Goal: Information Seeking & Learning: Understand process/instructions

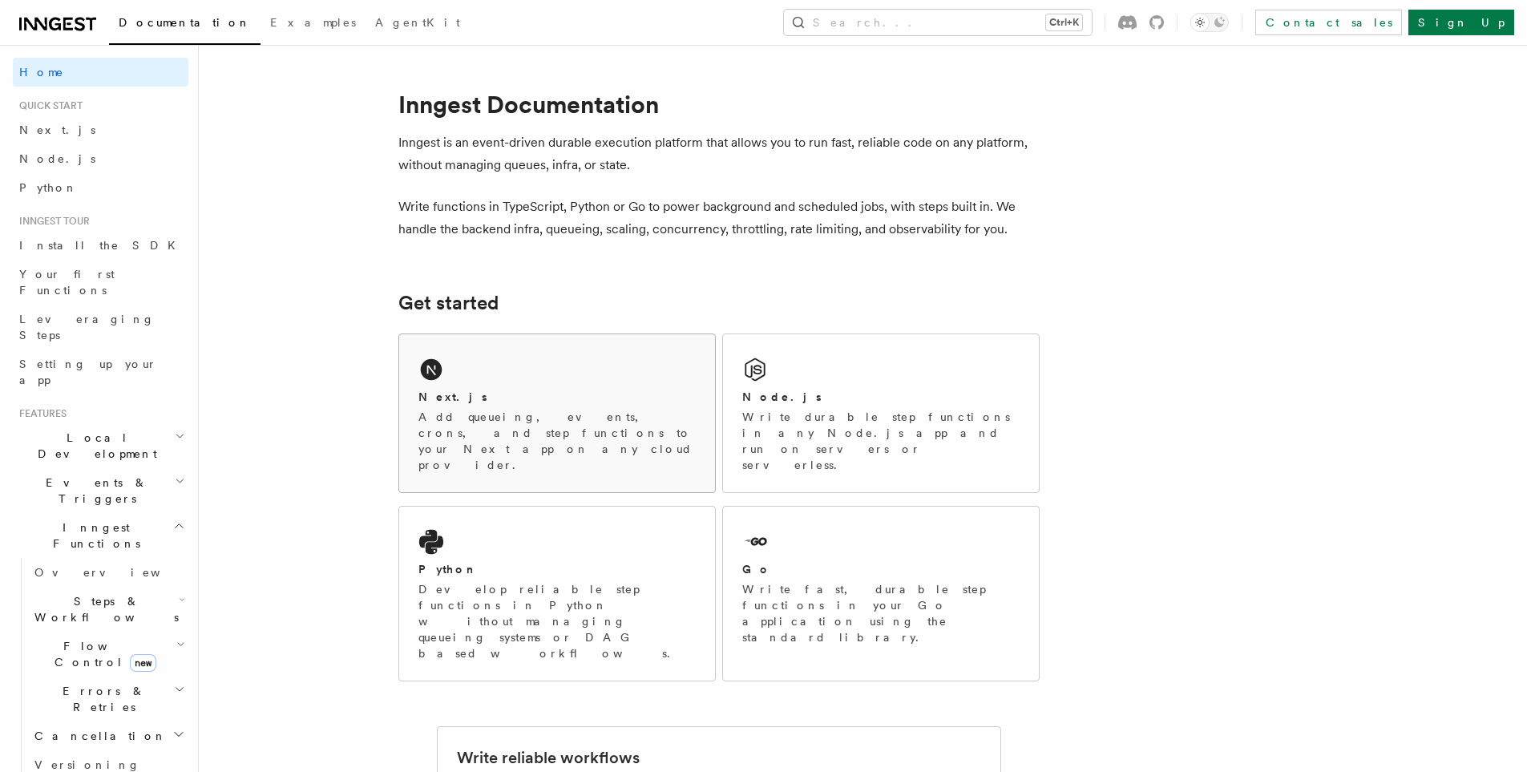
click at [472, 410] on p "Add queueing, events, crons, and step functions to your Next app on any cloud p…" at bounding box center [557, 441] width 277 height 64
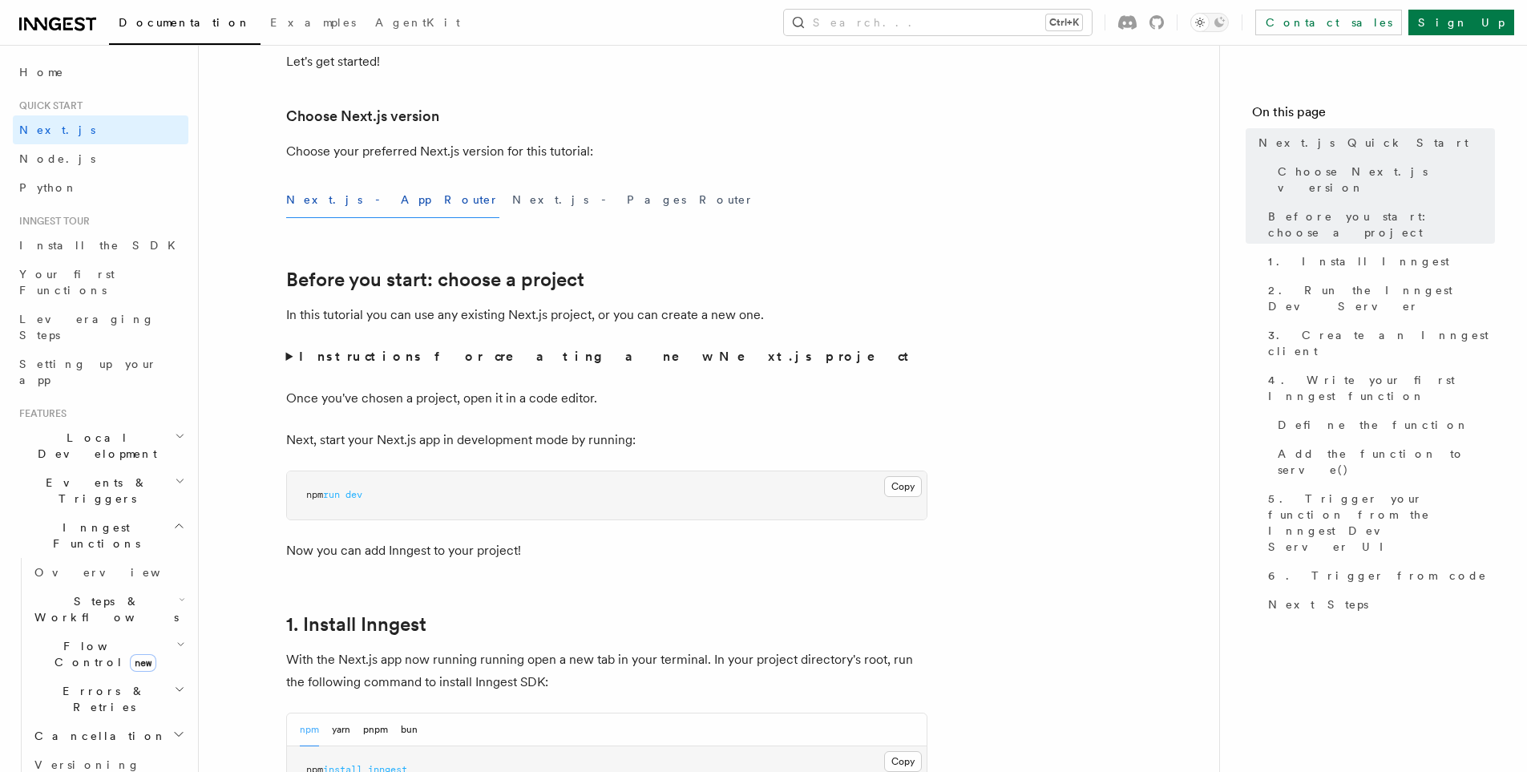
scroll to position [401, 0]
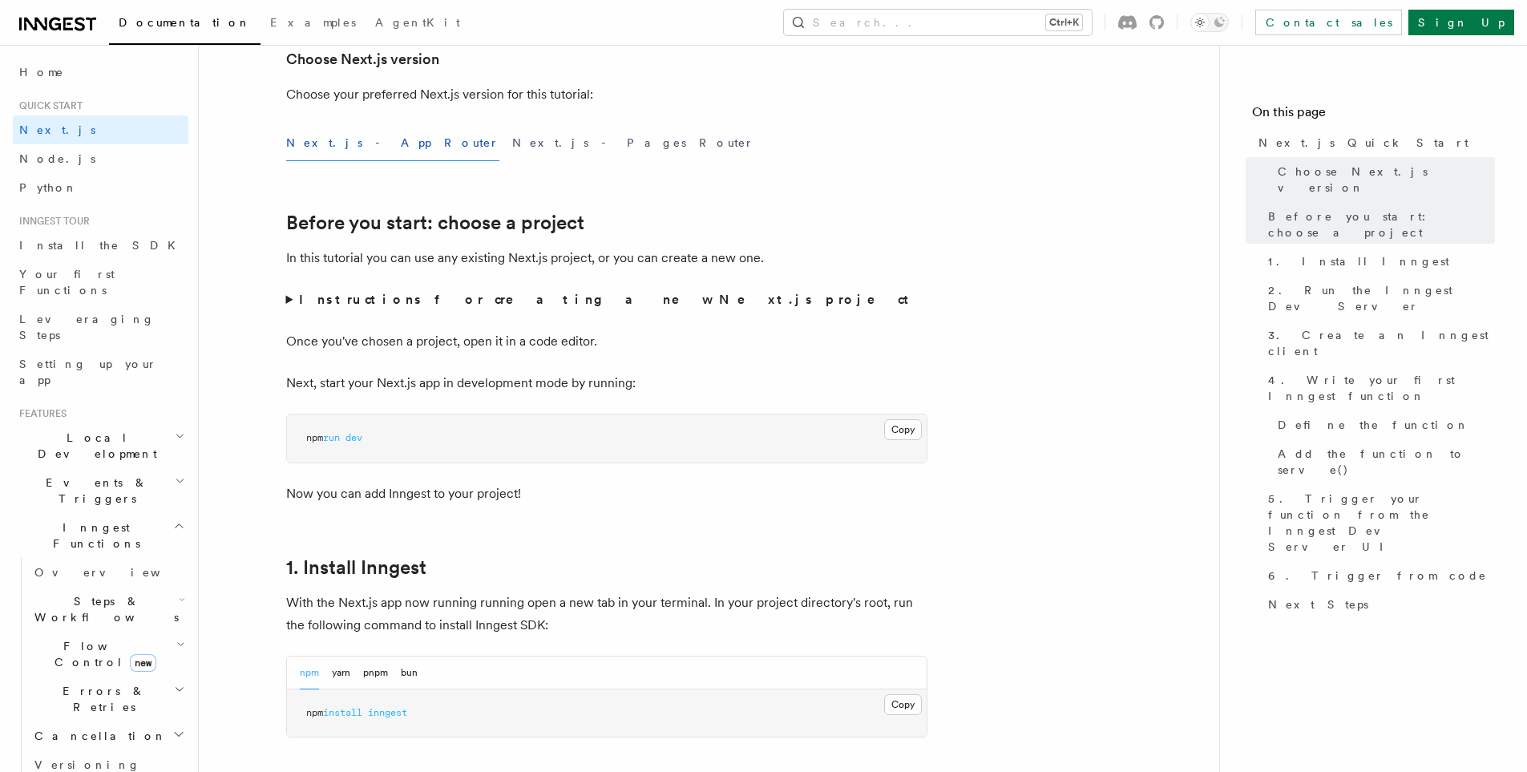
click at [504, 307] on summary "Instructions for creating a new Next.js project" at bounding box center [606, 300] width 641 height 22
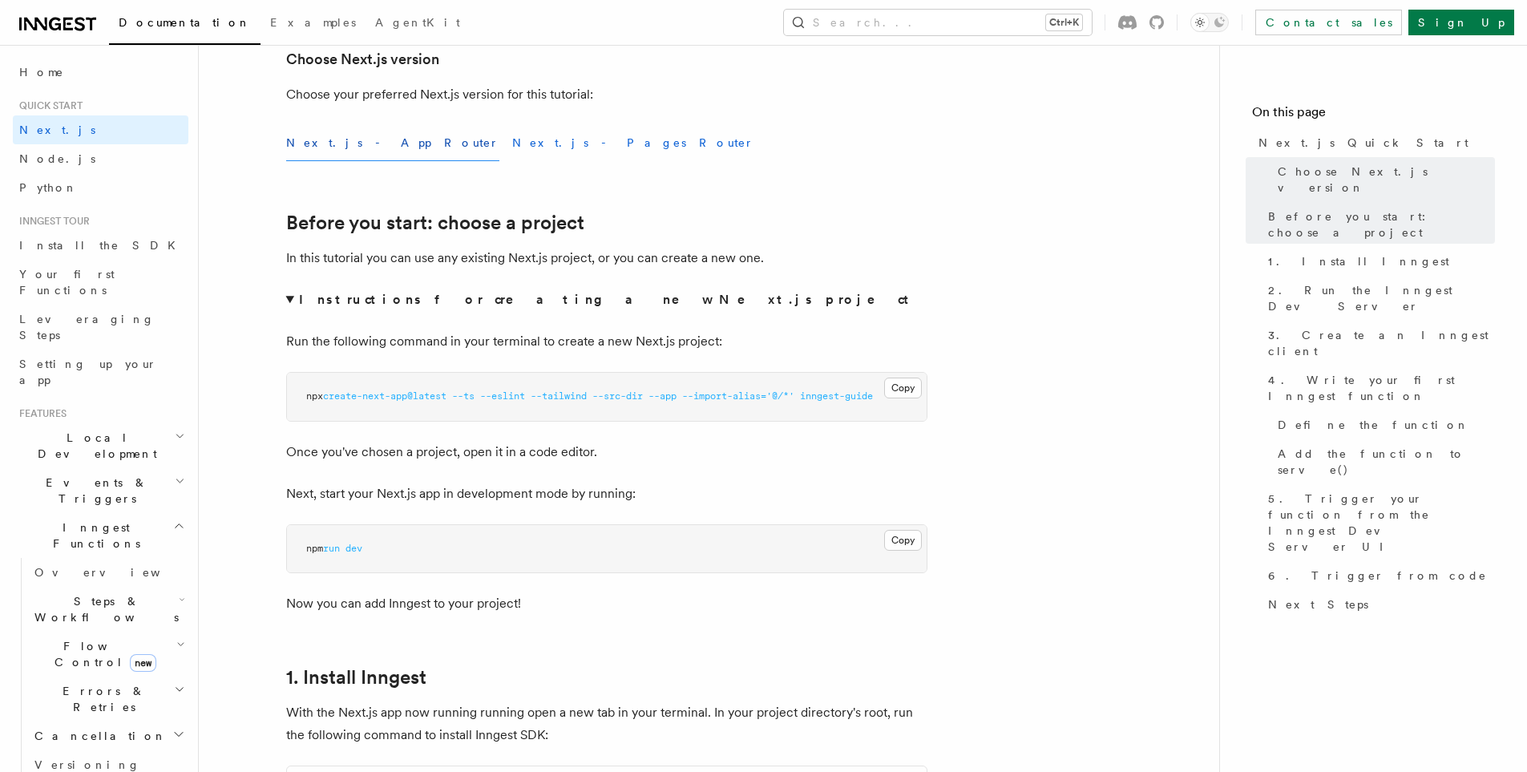
click at [512, 141] on button "Next.js - Pages Router" at bounding box center [633, 143] width 242 height 36
click at [342, 141] on button "Next.js - App Router" at bounding box center [392, 143] width 213 height 36
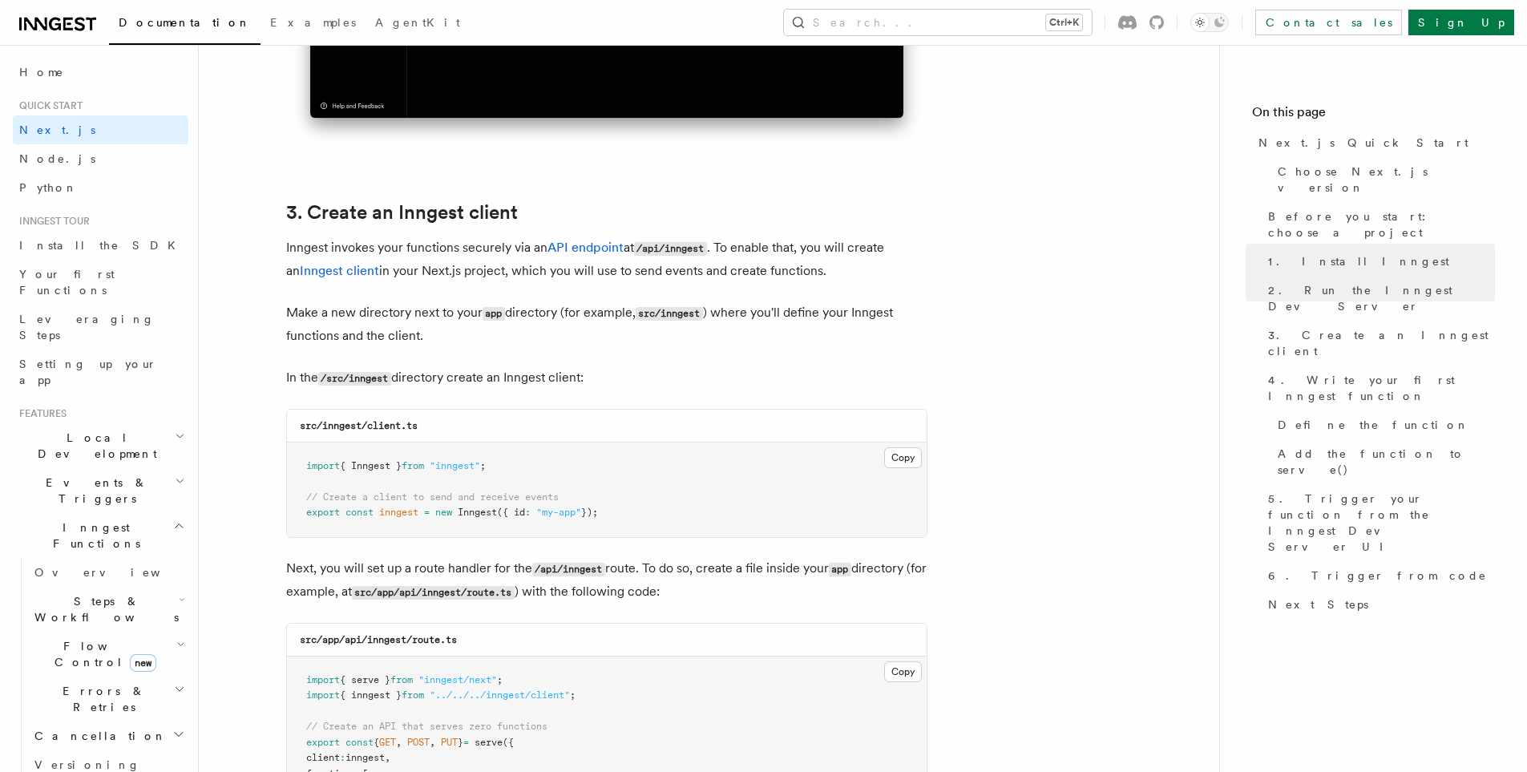
scroll to position [1975, 0]
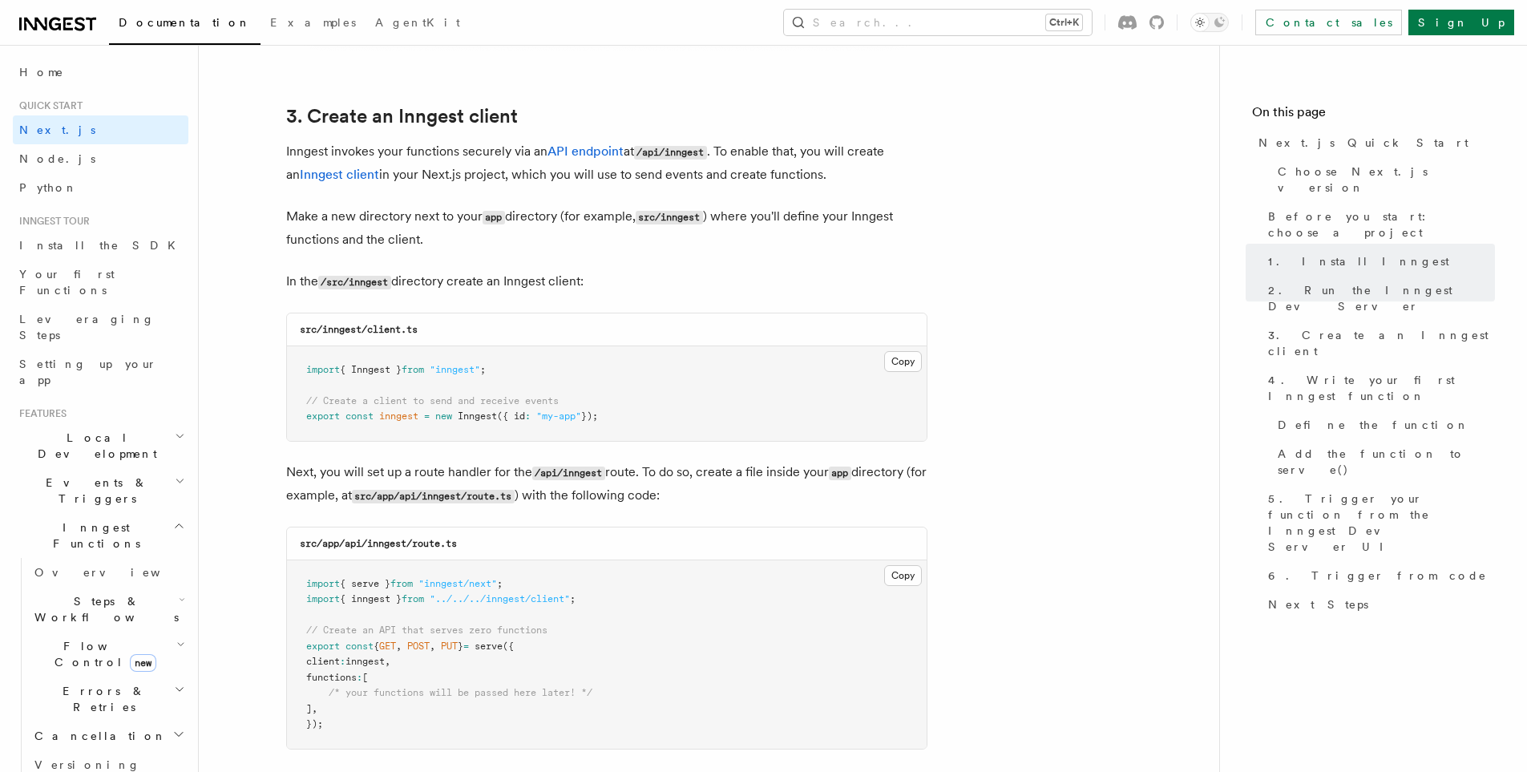
drag, startPoint x: 933, startPoint y: 524, endPoint x: 937, endPoint y: 601, distance: 77.9
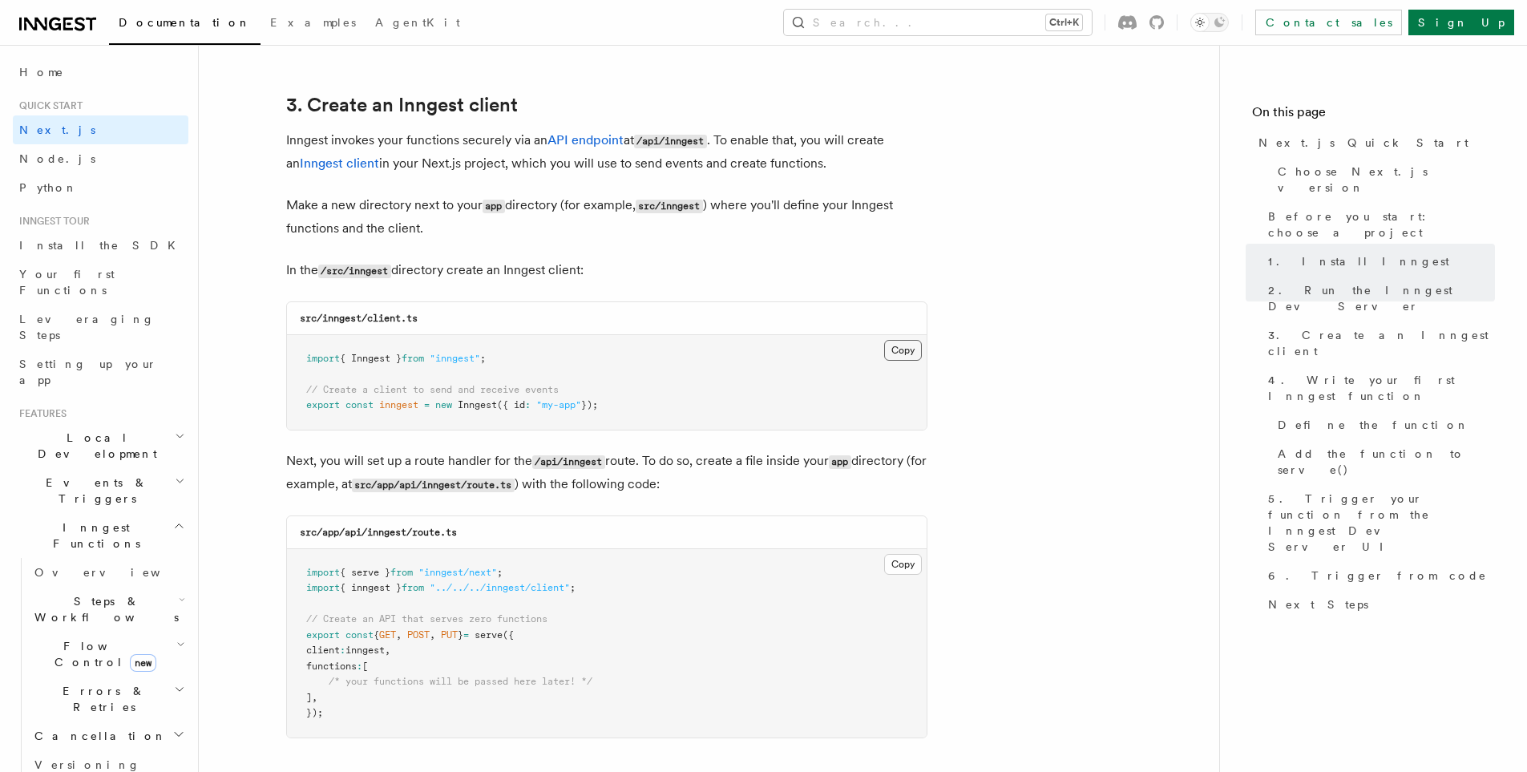
click at [892, 350] on button "Copy Copied" at bounding box center [903, 350] width 38 height 21
